Goal: Contribute content

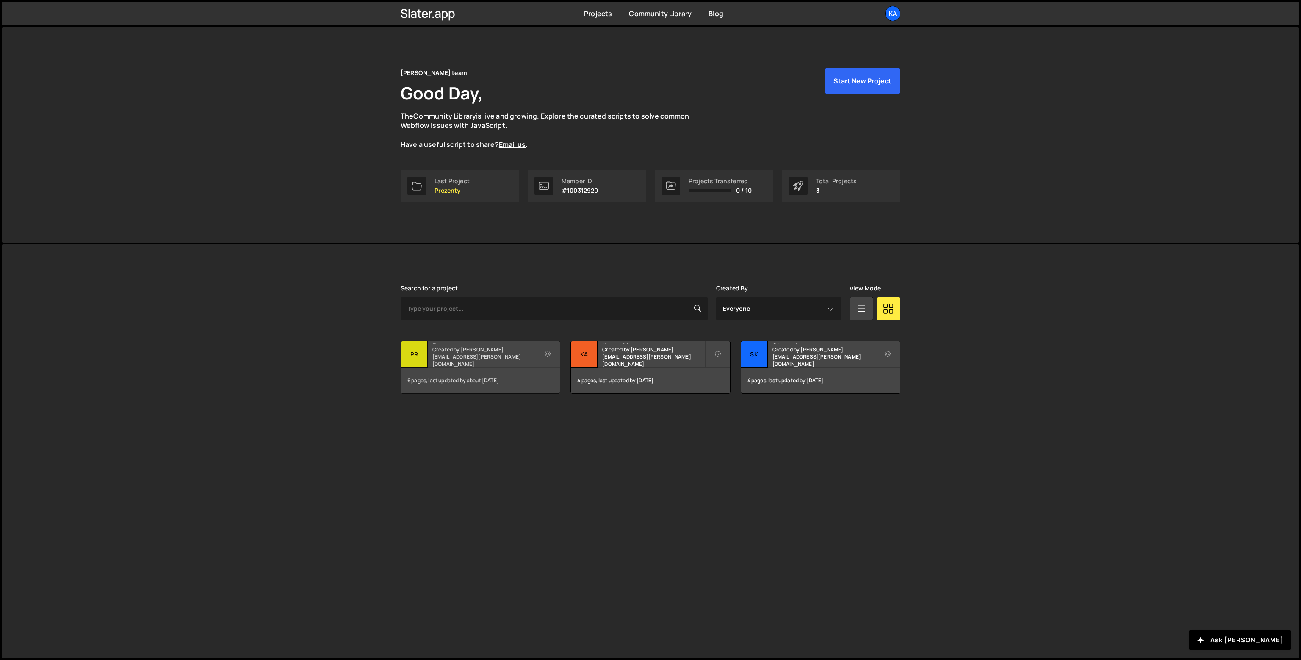
click at [445, 343] on div "Prezenty Created by [PERSON_NAME][EMAIL_ADDRESS][PERSON_NAME][DOMAIN_NAME]" at bounding box center [480, 354] width 159 height 26
click at [443, 344] on h2 "Prezenty" at bounding box center [483, 342] width 102 height 3
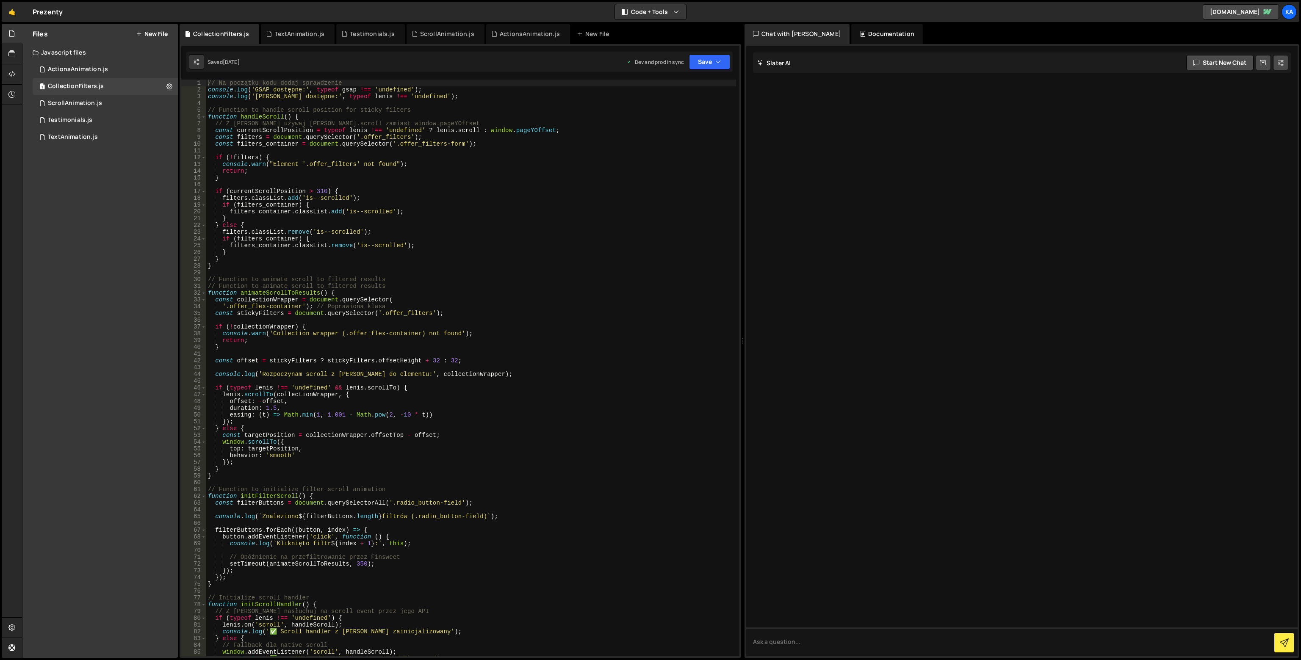
type textarea "// Function to handle scroll position for sticky filters"
click at [234, 108] on div "// Na początku kodu dodaj sprawdzenie console . log ( 'GSAP dostępne:' , typeof…" at bounding box center [471, 375] width 530 height 590
click at [233, 101] on div "// Na początku kodu dodaj sprawdzenie console . log ( 'GSAP dostępne:' , typeof…" at bounding box center [471, 375] width 530 height 590
paste textarea "}"
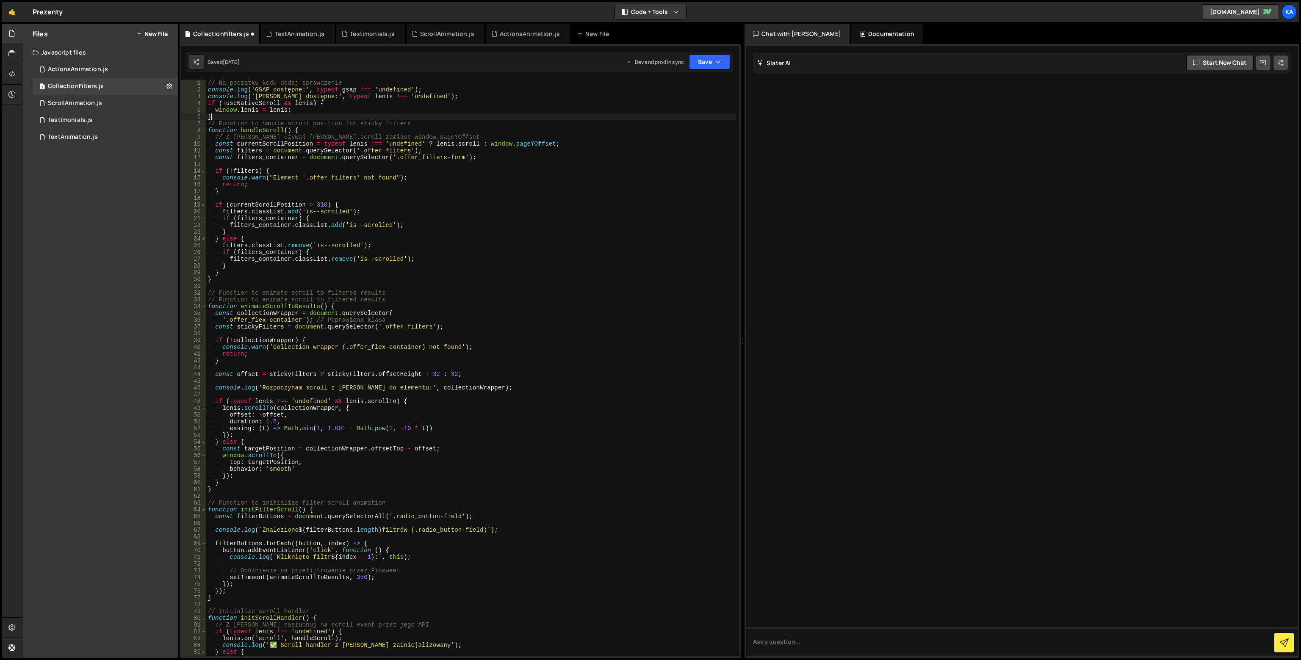
type textarea "}"
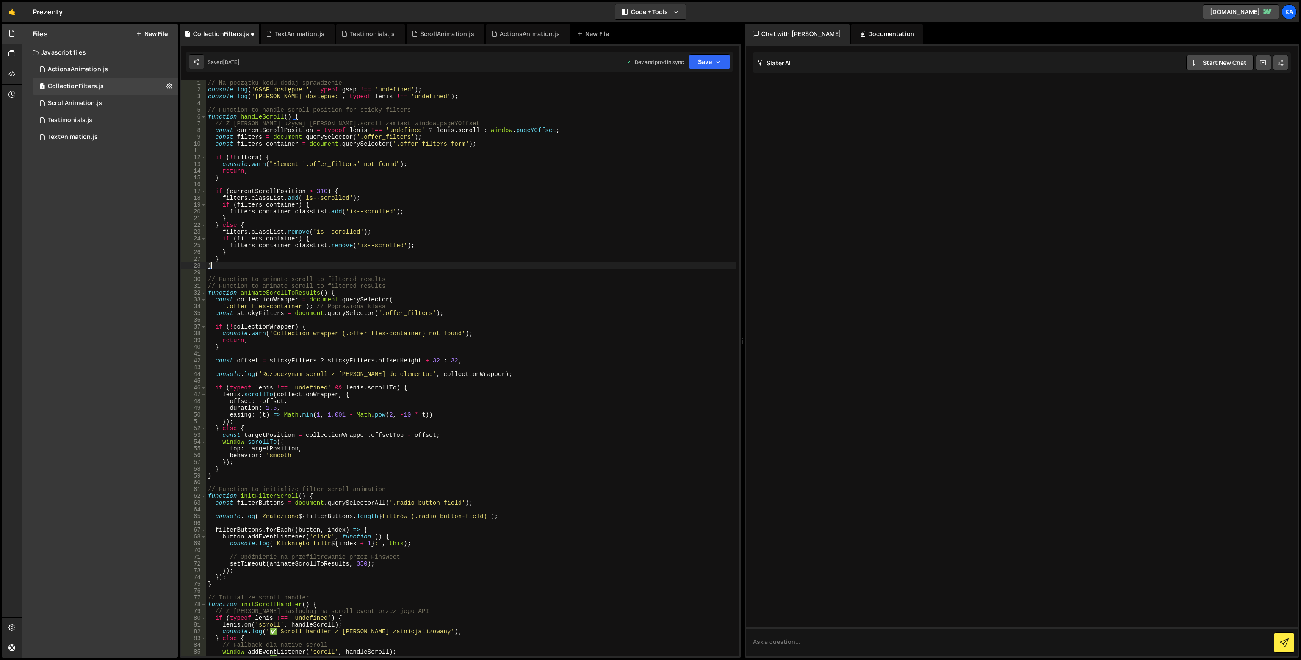
click at [483, 263] on div "// Na początku kodu dodaj sprawdzenie console . log ( 'GSAP dostępne:' , typeof…" at bounding box center [471, 375] width 530 height 590
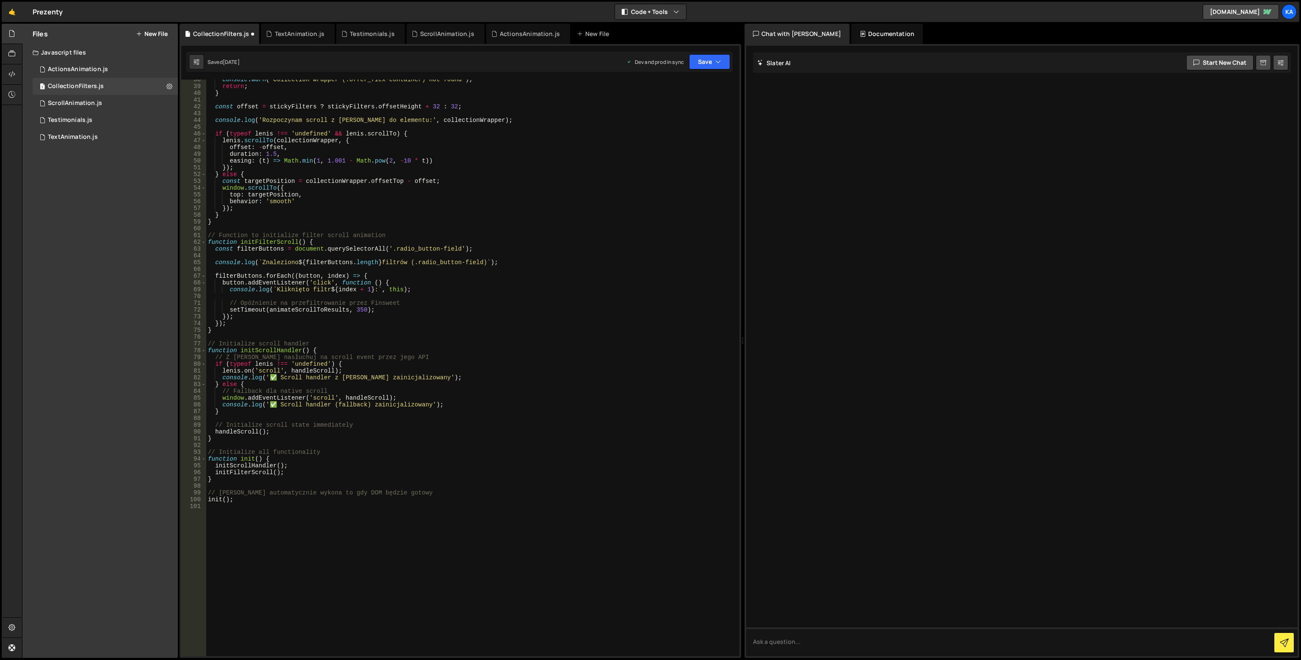
scroll to position [381, 0]
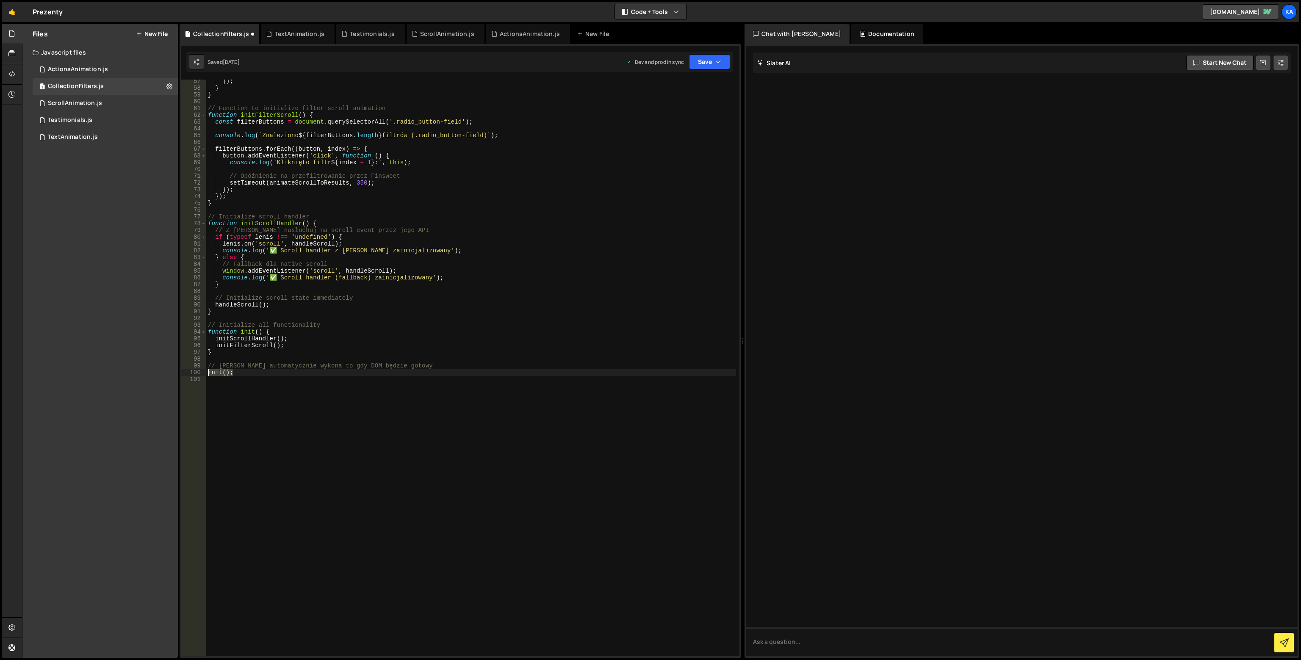
drag, startPoint x: 231, startPoint y: 372, endPoint x: 196, endPoint y: 373, distance: 34.3
click at [196, 373] on div "} 57 58 59 60 61 62 63 64 65 66 67 68 69 70 71 72 73 74 75 76 77 78 79 80 81 82…" at bounding box center [460, 368] width 558 height 577
paste textarea "setTimeout(initApp, 500); // 500ms opóźnienie na inicjalizację Lenis"
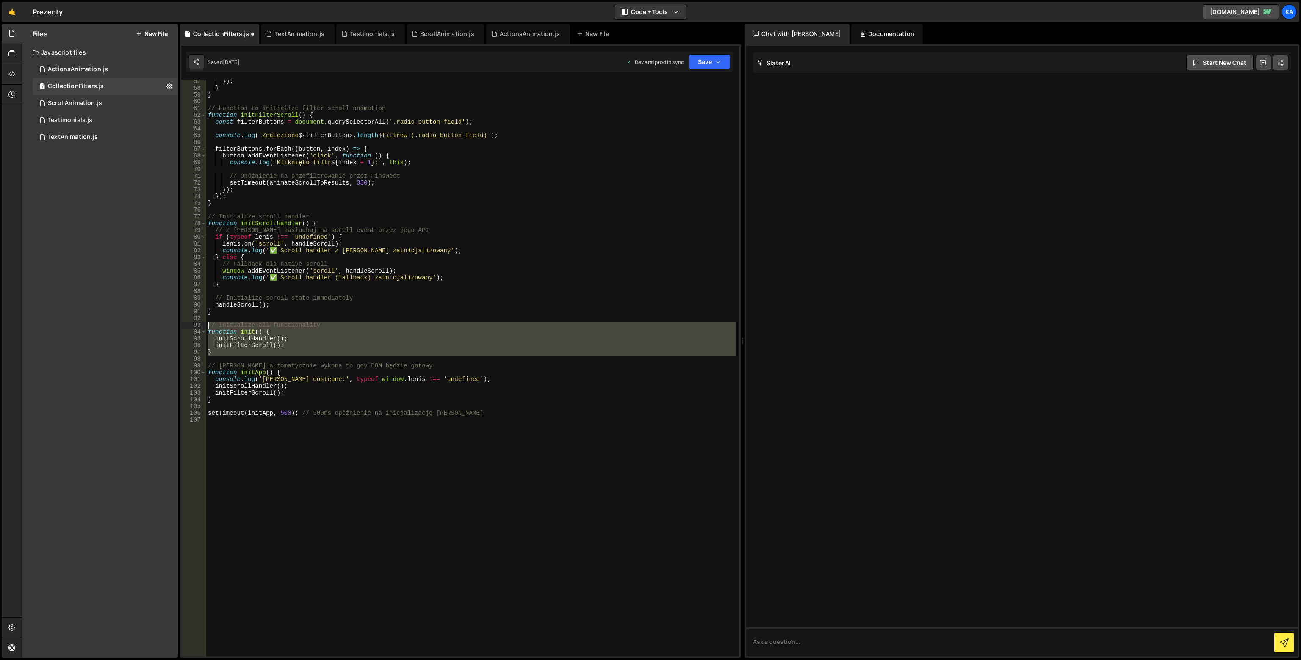
drag, startPoint x: 234, startPoint y: 357, endPoint x: 209, endPoint y: 324, distance: 41.7
click at [209, 324] on div "}) ; } } // Function to initialize filter scroll animation function initFilterS…" at bounding box center [471, 373] width 530 height 590
type textarea "// Initialize all functionality function init() {"
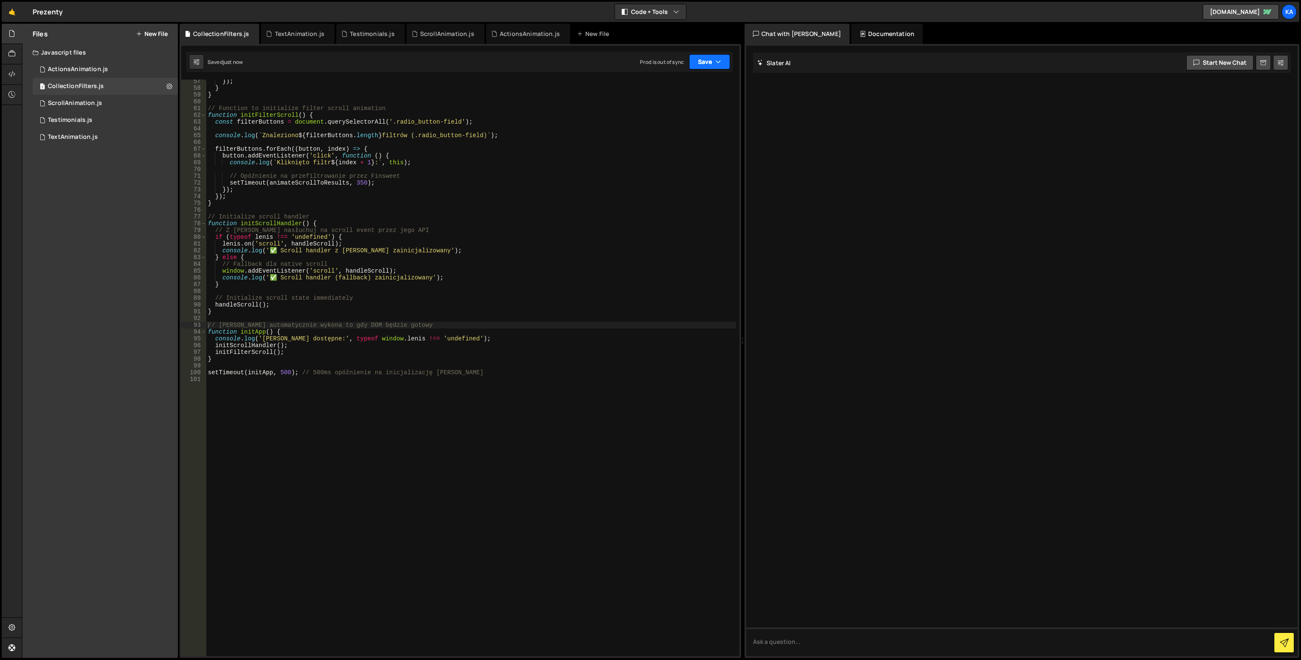
click at [715, 57] on button "Save" at bounding box center [709, 61] width 41 height 15
click at [704, 111] on div "Save to Production S" at bounding box center [681, 110] width 88 height 8
click at [422, 287] on div "}) ; } } // Function to initialize filter scroll animation function initFilterS…" at bounding box center [471, 373] width 530 height 590
drag, startPoint x: 246, startPoint y: 376, endPoint x: 205, endPoint y: 371, distance: 41.3
click at [205, 371] on div "init(); 57 58 59 60 61 62 63 64 65 66 67 68 69 70 71 72 73 74 75 76 77 78 79 80…" at bounding box center [460, 368] width 558 height 577
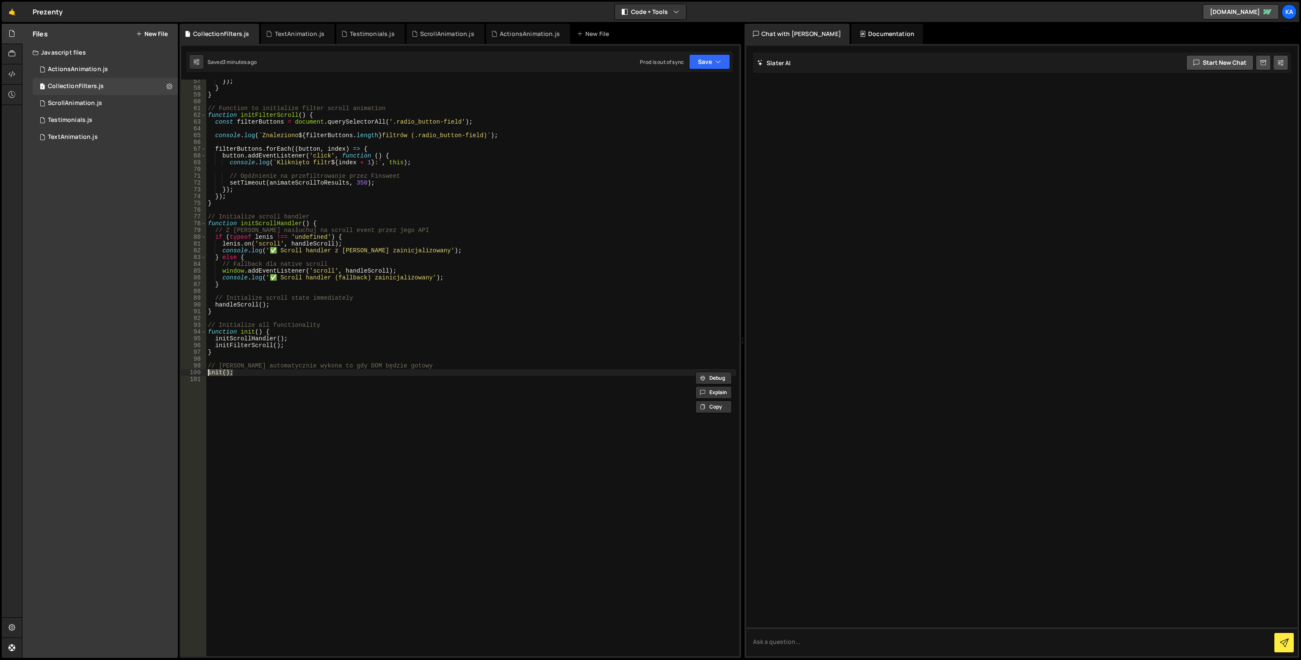
paste textarea "setTimeout(initApp, 1000"
type textarea "// Slater automatycznie wykona to gdy DOM będzie gotowy"
click at [211, 323] on div "}) ; } } // Function to initialize filter scroll animation function initFilterS…" at bounding box center [471, 373] width 530 height 590
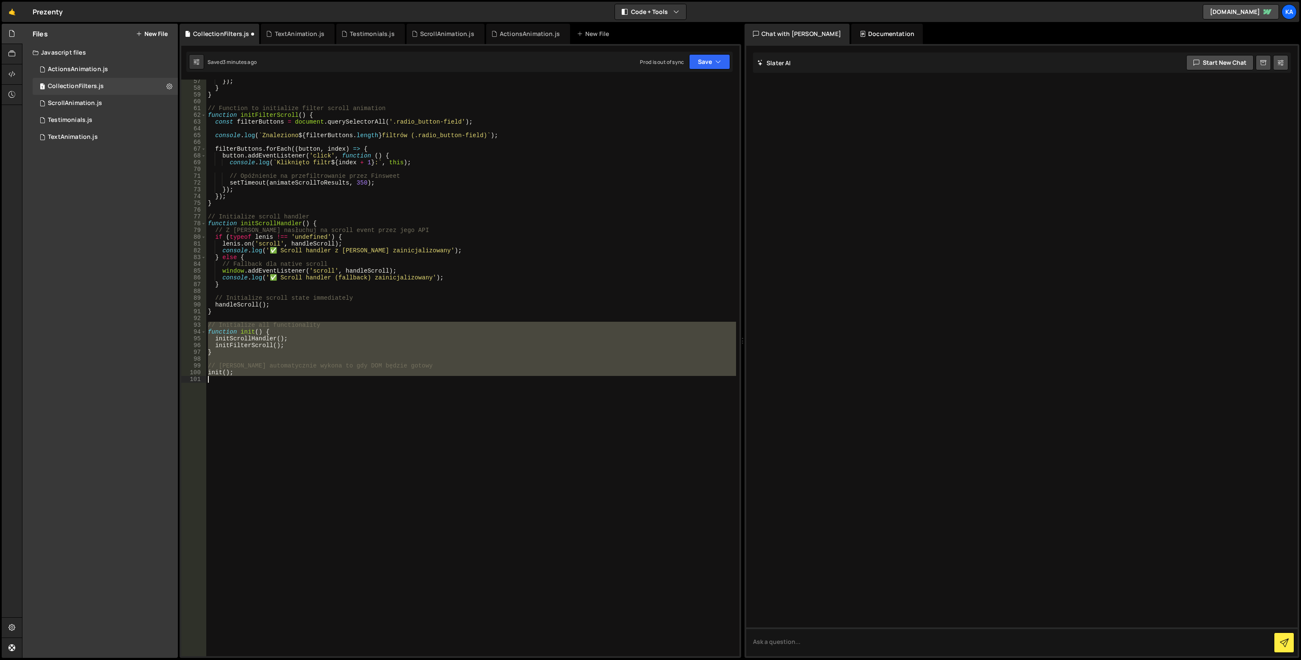
drag, startPoint x: 209, startPoint y: 323, endPoint x: 296, endPoint y: 402, distance: 117.2
click at [296, 402] on div "}) ; } } // Function to initialize filter scroll animation function initFilterS…" at bounding box center [471, 373] width 530 height 590
paste textarea "setTimeout(initApp, 1000);"
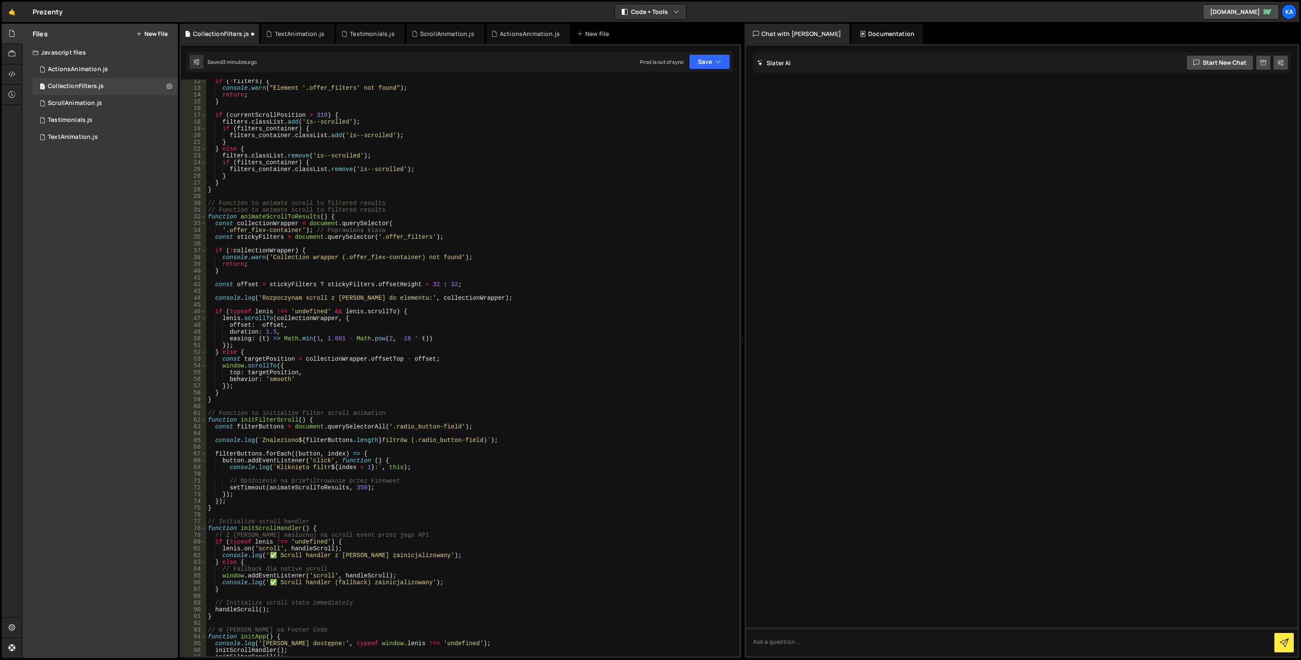
scroll to position [0, 0]
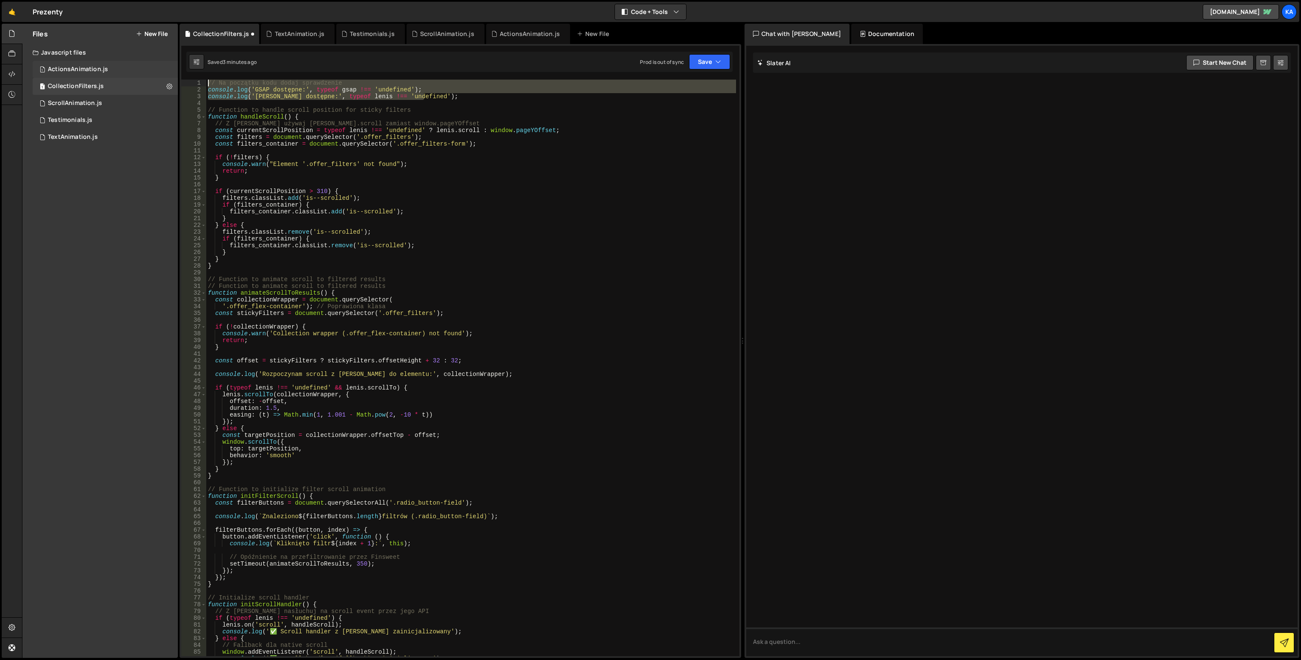
drag, startPoint x: 429, startPoint y: 98, endPoint x: 139, endPoint y: 66, distance: 291.8
click at [139, 66] on div "Files New File Javascript files 1 ActionsAnimation.js 0 1 CollectionFilters.js …" at bounding box center [661, 341] width 1279 height 635
type textarea "// Na początku kodu dodaj sprawdzenie console.log('GSAP dostępne:', typeof gsap…"
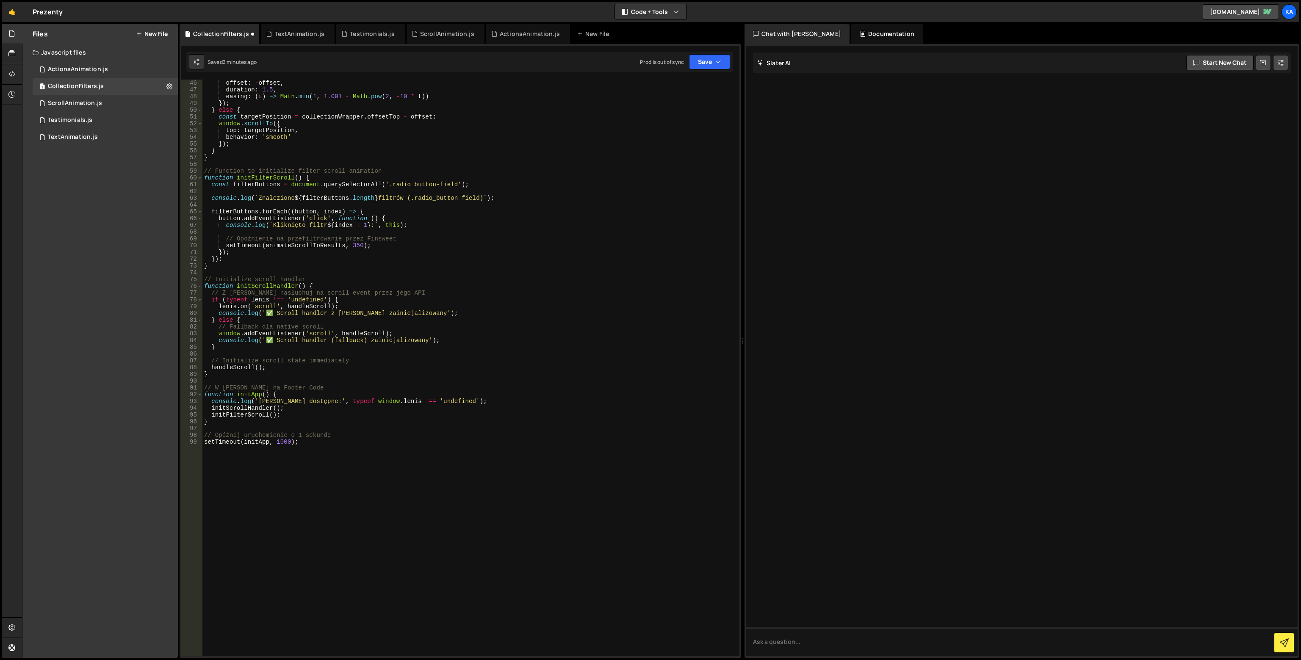
scroll to position [305, 0]
click at [311, 416] on div "offset : - offset , duration : 1.5 , easing : ( t ) => Math . min ( 1 , 1.001 -…" at bounding box center [468, 375] width 533 height 590
type textarea "initFilterScroll();"
paste textarea "console.log('Lenis dostępne:', typeof lenis !== 'undefined');"
type textarea "console.log('Lenis dostępne:', typeof lenis !== 'undefined');"
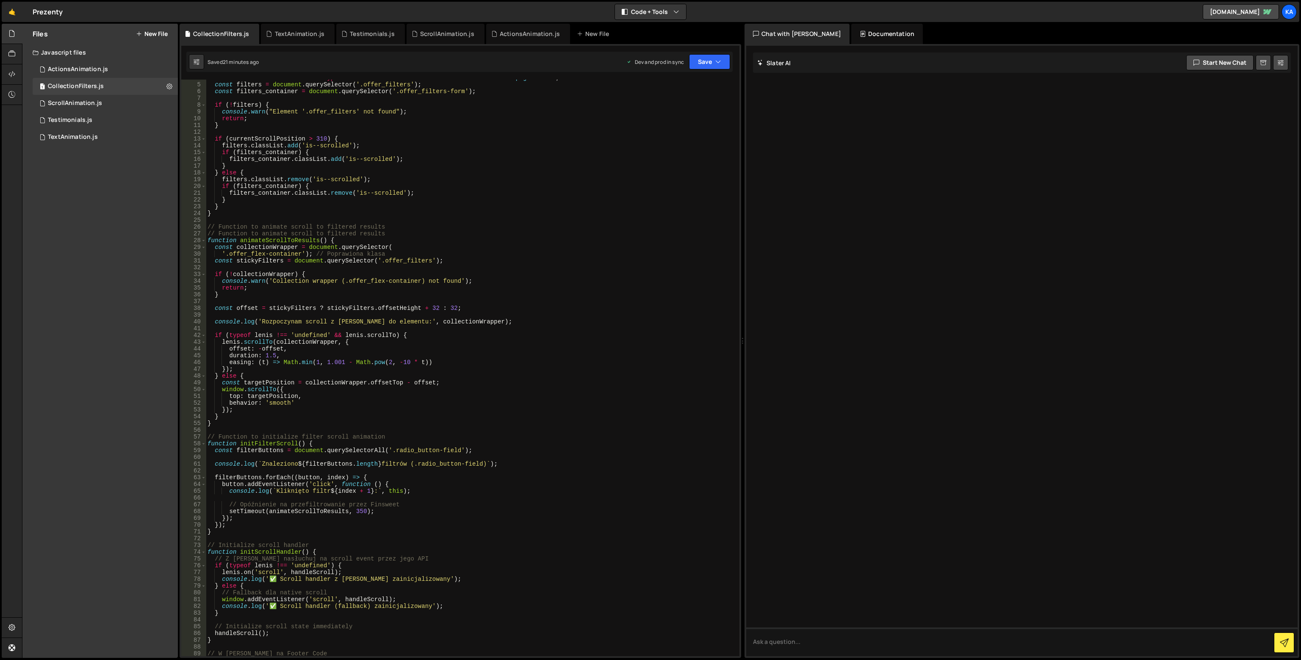
scroll to position [0, 0]
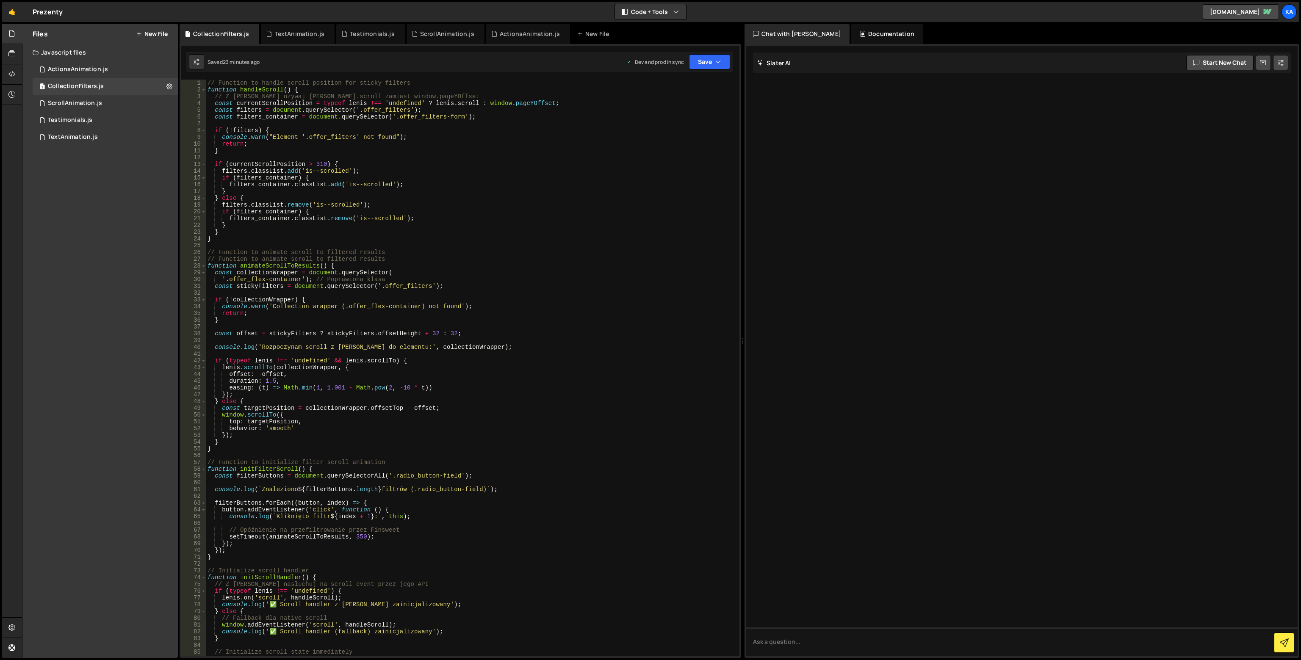
click at [440, 247] on div "// Function to handle scroll position for sticky filters function handleScroll …" at bounding box center [471, 375] width 530 height 590
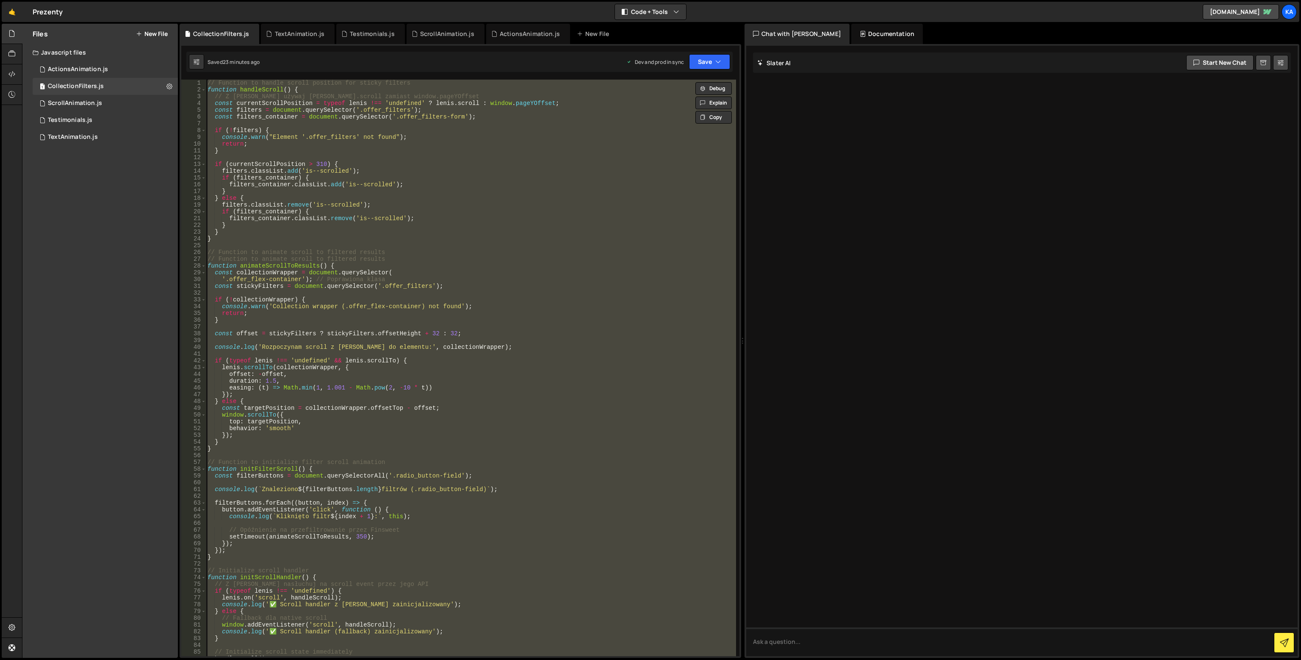
paste textarea "}"
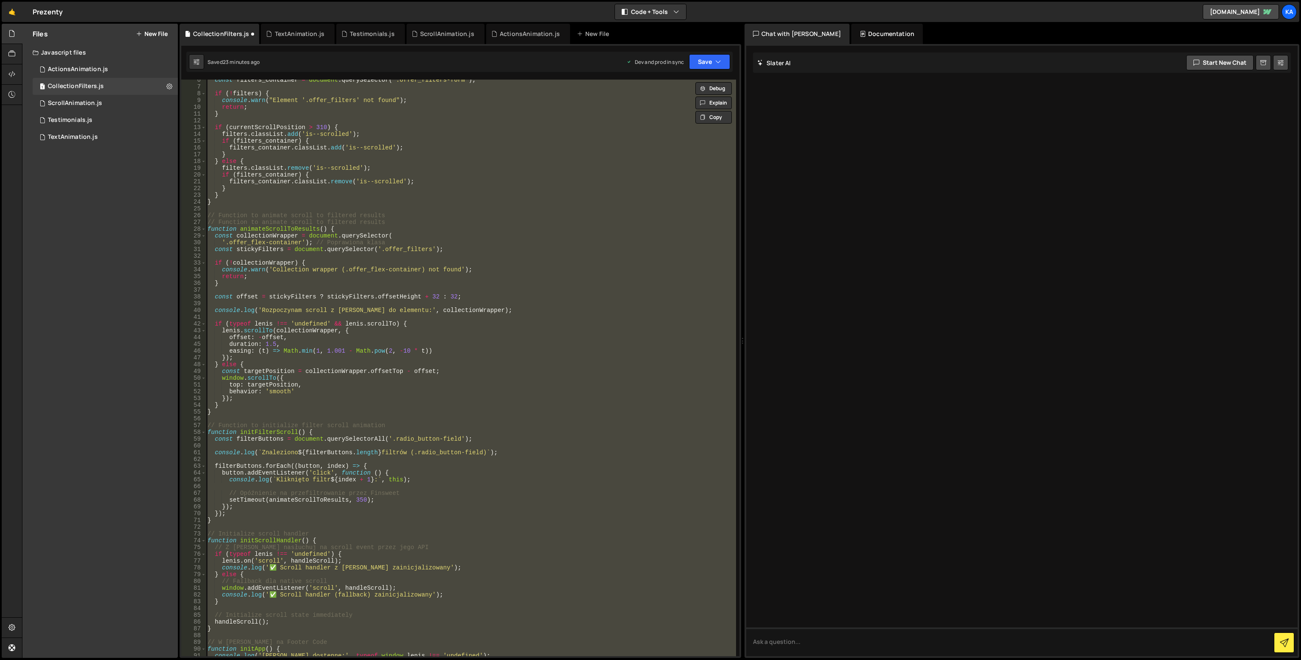
scroll to position [11, 0]
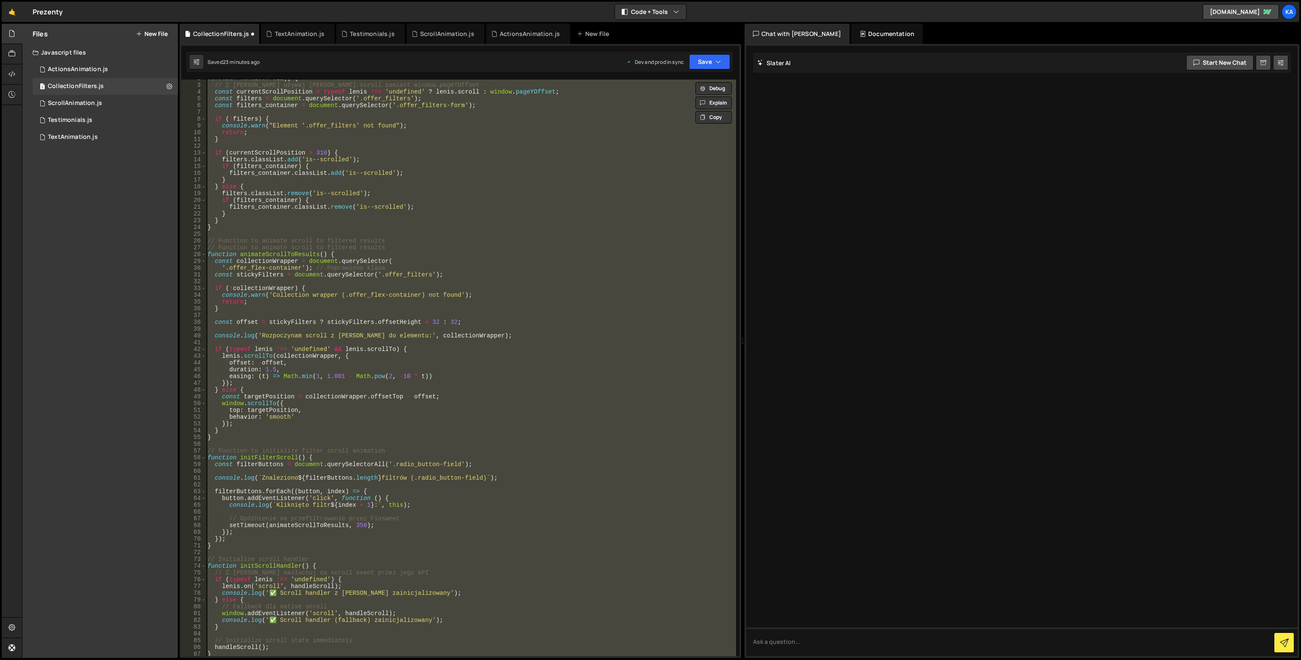
click at [227, 435] on div "function handleScroll ( ) { // Z Lenis używaj lenis.scroll zamiast window.pageY…" at bounding box center [471, 368] width 530 height 577
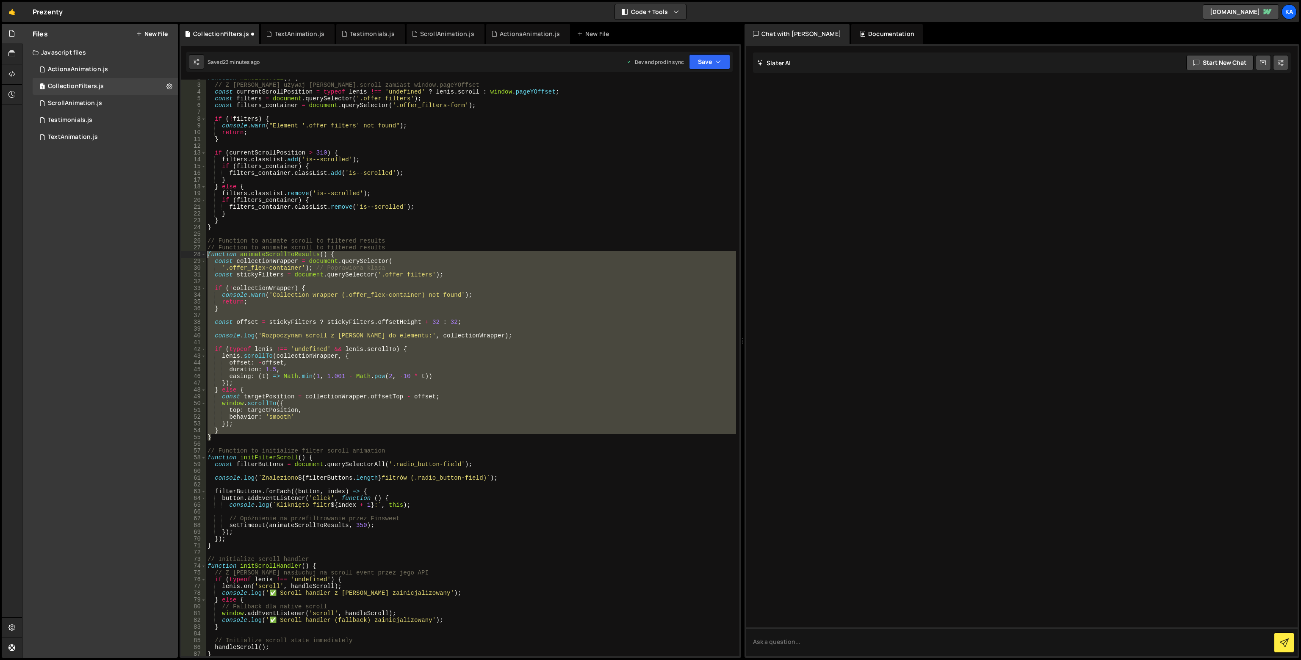
drag, startPoint x: 227, startPoint y: 435, endPoint x: 193, endPoint y: 257, distance: 181.5
click at [193, 257] on div "} 2 3 4 5 6 7 8 9 10 11 12 13 14 15 16 17 18 19 20 21 22 23 24 25 26 27 28 29 3…" at bounding box center [460, 368] width 558 height 577
paste textarea "}"
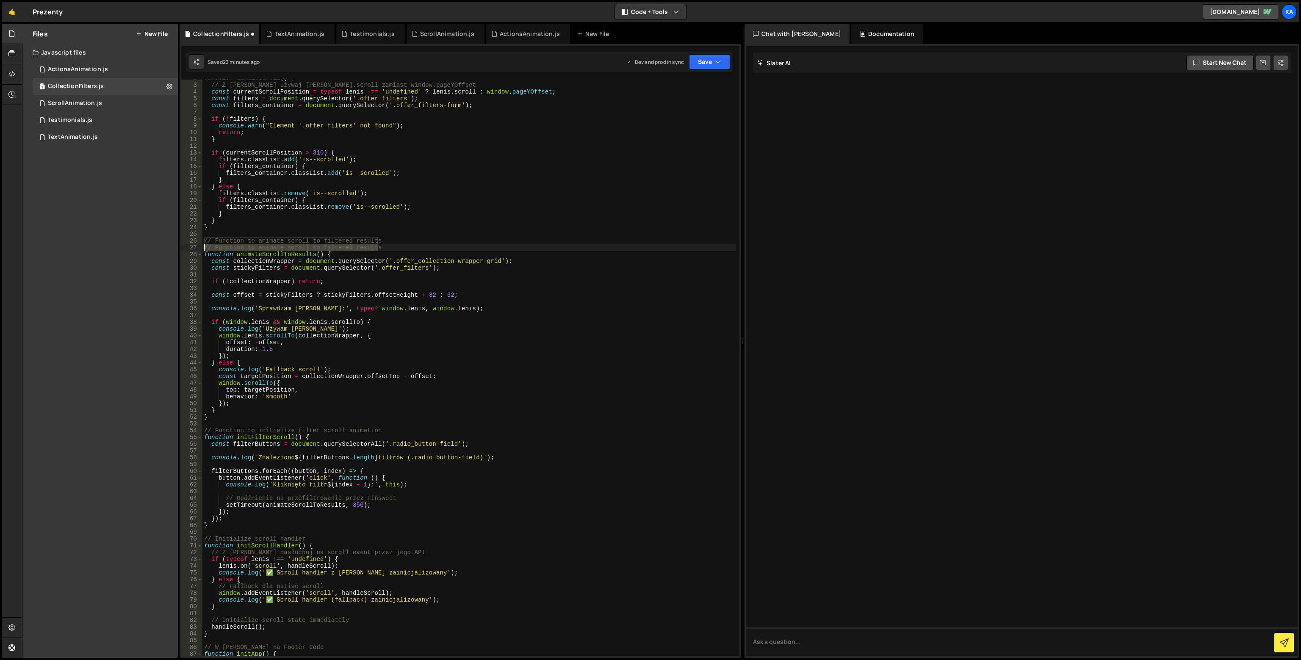
drag, startPoint x: 407, startPoint y: 248, endPoint x: 172, endPoint y: 250, distance: 235.4
click at [172, 250] on div "Files New File Javascript files 1 ActionsAnimation.js 0 1 CollectionFilters.js …" at bounding box center [661, 341] width 1279 height 635
type textarea "// Function to animate scroll to filtered results"
